Goal: Use online tool/utility: Utilize a website feature to perform a specific function

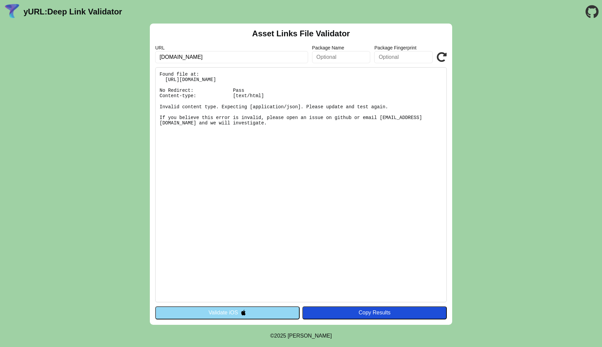
click at [245, 301] on pre "Found file at: https://app.xccesso.com/.well-known/assetlinks.json No Redirect:…" at bounding box center [301, 184] width 292 height 235
click at [240, 309] on button "Validate iOS" at bounding box center [227, 312] width 145 height 13
click at [239, 311] on button "Validate iOS" at bounding box center [227, 312] width 145 height 13
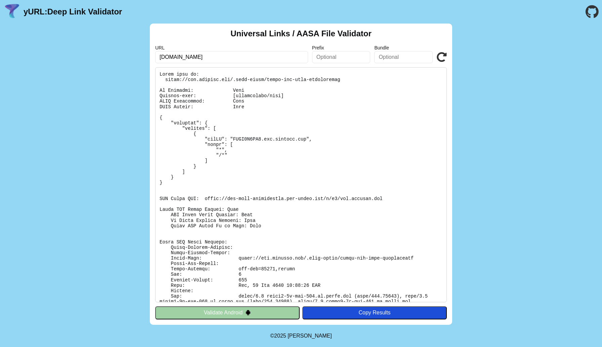
click at [203, 305] on div "Universal Links / AASA File Validator URL [DOMAIN_NAME] Prefix Bundle Validate …" at bounding box center [301, 174] width 302 height 301
